Goal: Transaction & Acquisition: Purchase product/service

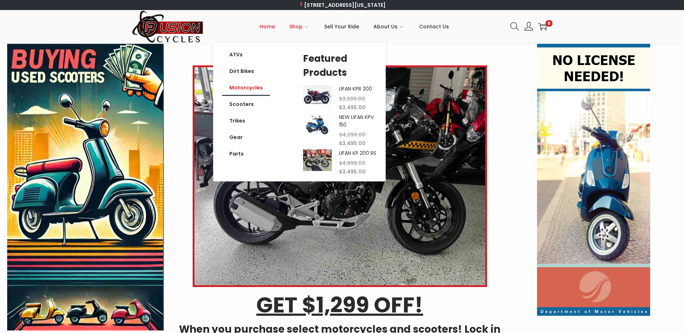
click at [241, 89] on link "Motorcycles" at bounding box center [246, 87] width 48 height 17
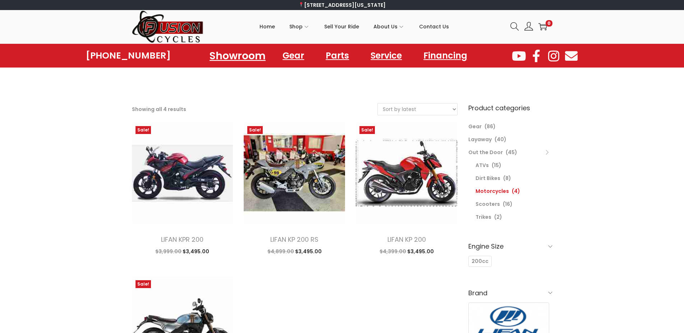
click at [245, 57] on link "Showroom" at bounding box center [237, 56] width 73 height 20
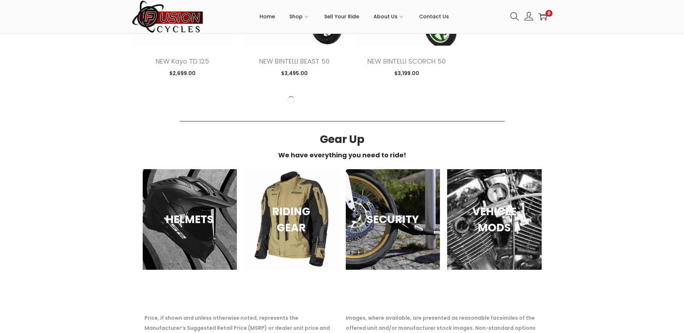
scroll to position [971, 0]
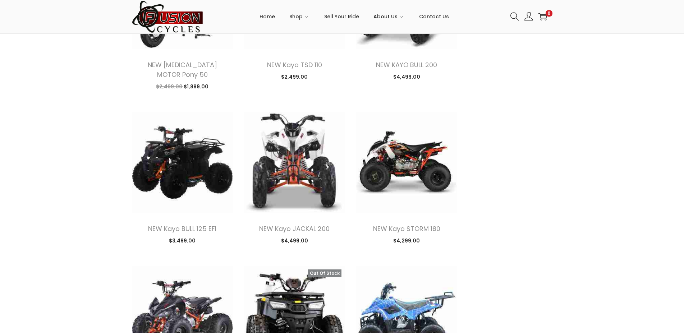
scroll to position [2111, 0]
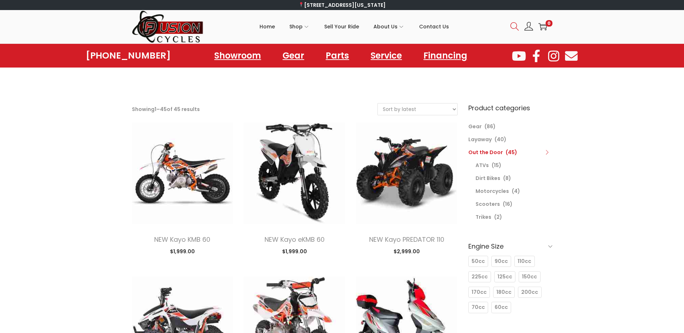
click at [512, 23] on icon at bounding box center [514, 26] width 8 height 8
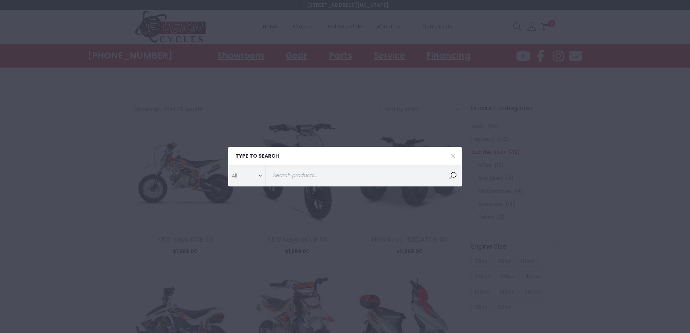
click at [291, 179] on input "Search for:>" at bounding box center [363, 176] width 196 height 22
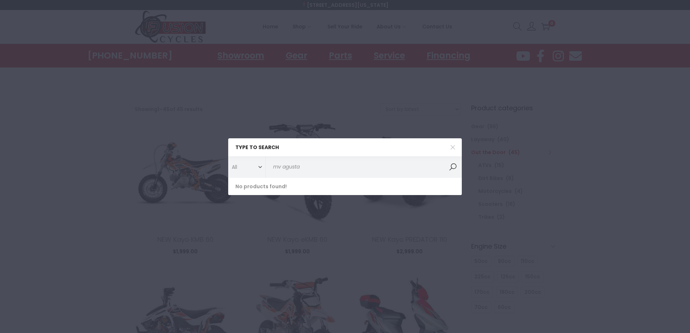
type input "mv agusta"
click at [453, 166] on button "Search" at bounding box center [453, 167] width 18 height 22
